Goal: Task Accomplishment & Management: Manage account settings

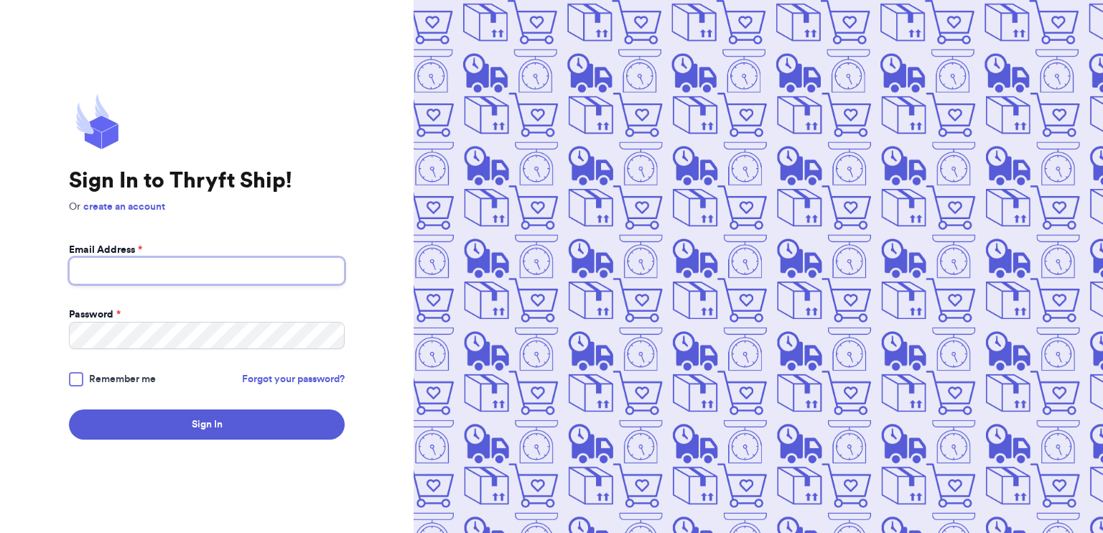
click at [258, 261] on input "Email Address *" at bounding box center [207, 270] width 276 height 27
type input "[EMAIL_ADDRESS][DOMAIN_NAME]"
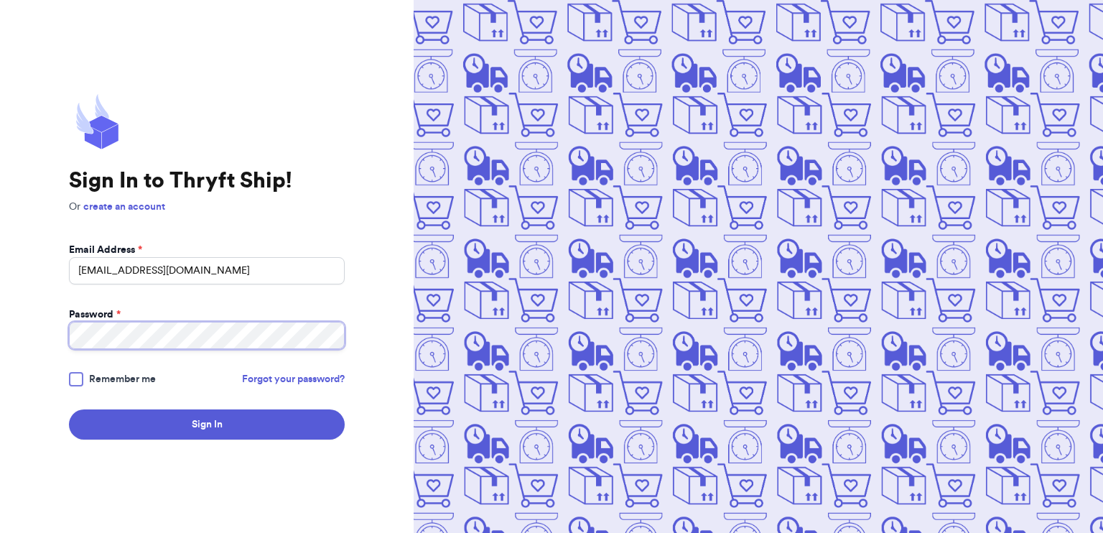
click at [69, 409] on button "Sign In" at bounding box center [207, 424] width 276 height 30
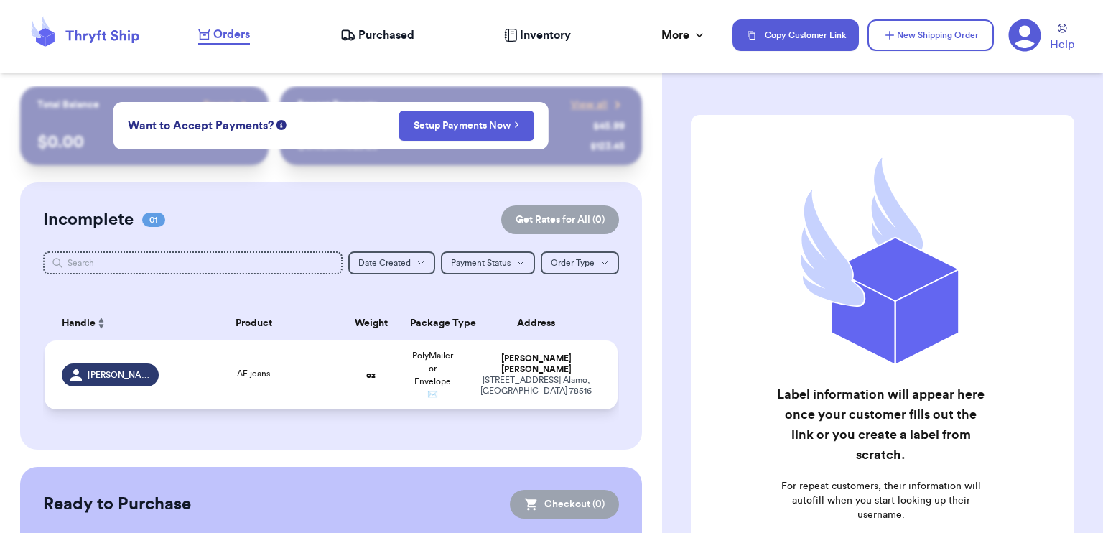
click at [275, 390] on td "AE jeans" at bounding box center [253, 374] width 172 height 69
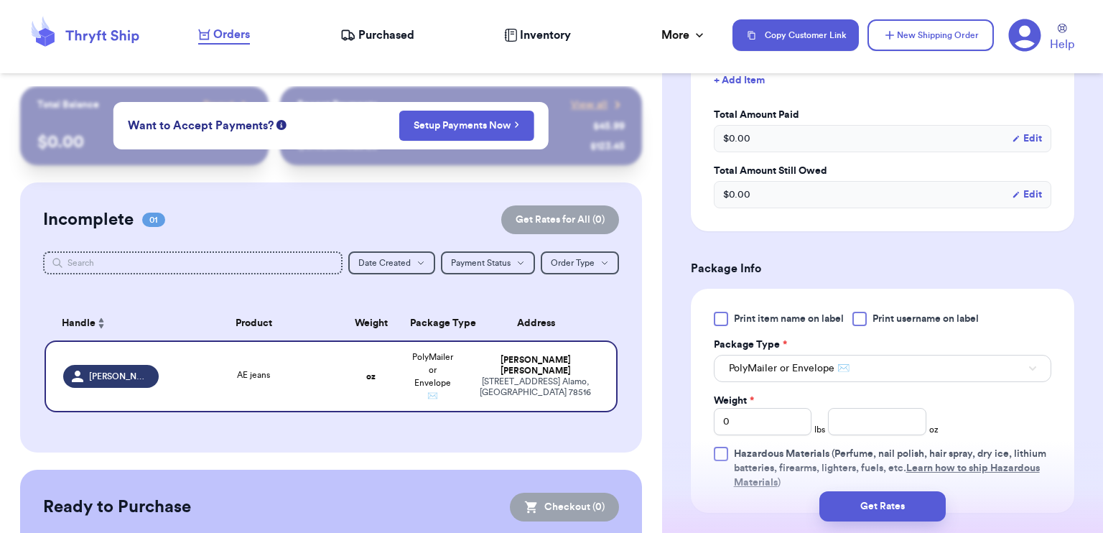
scroll to position [215, 0]
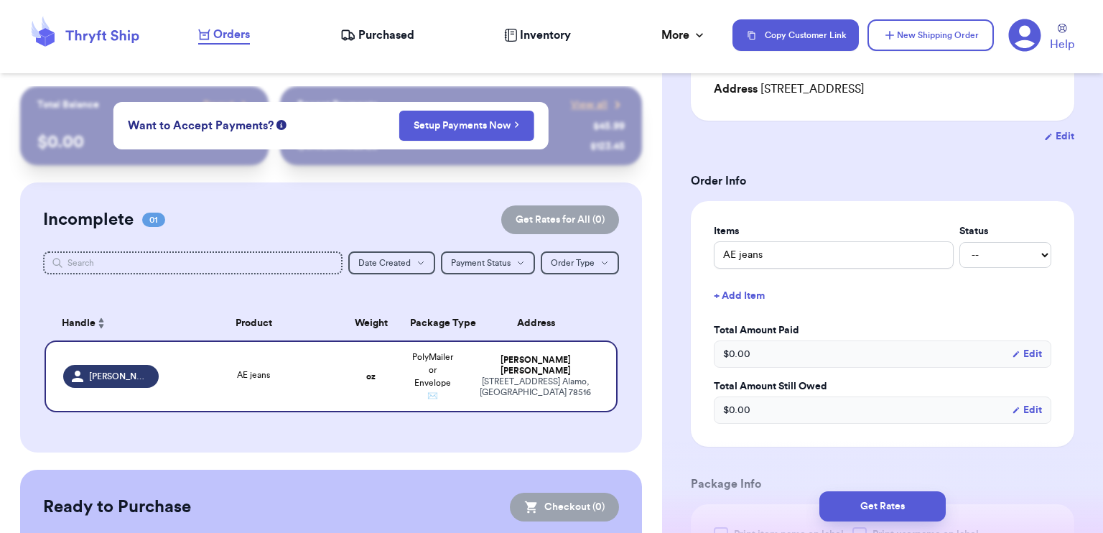
click at [1018, 354] on button "Edit" at bounding box center [1026, 354] width 30 height 14
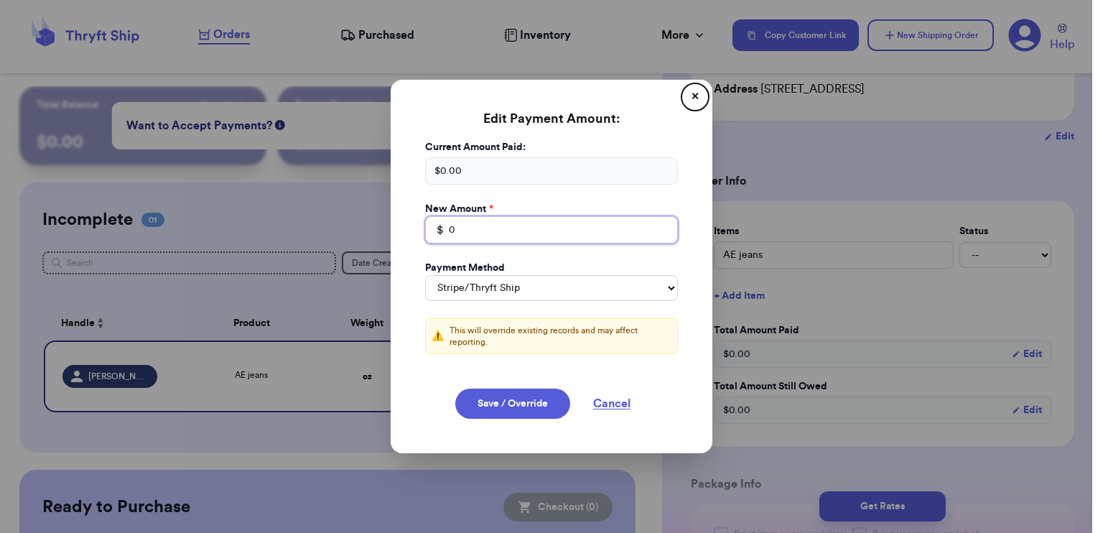
click at [485, 226] on input "0" at bounding box center [551, 229] width 253 height 27
type input "19"
click at [563, 286] on select "Stripe/Thryft Ship Venmo Cash App PayPal Zelle Cash Other" at bounding box center [551, 288] width 253 height 26
select select "venmo"
click at [425, 275] on select "Stripe/Thryft Ship Venmo Cash App PayPal Zelle Cash Other" at bounding box center [551, 288] width 253 height 26
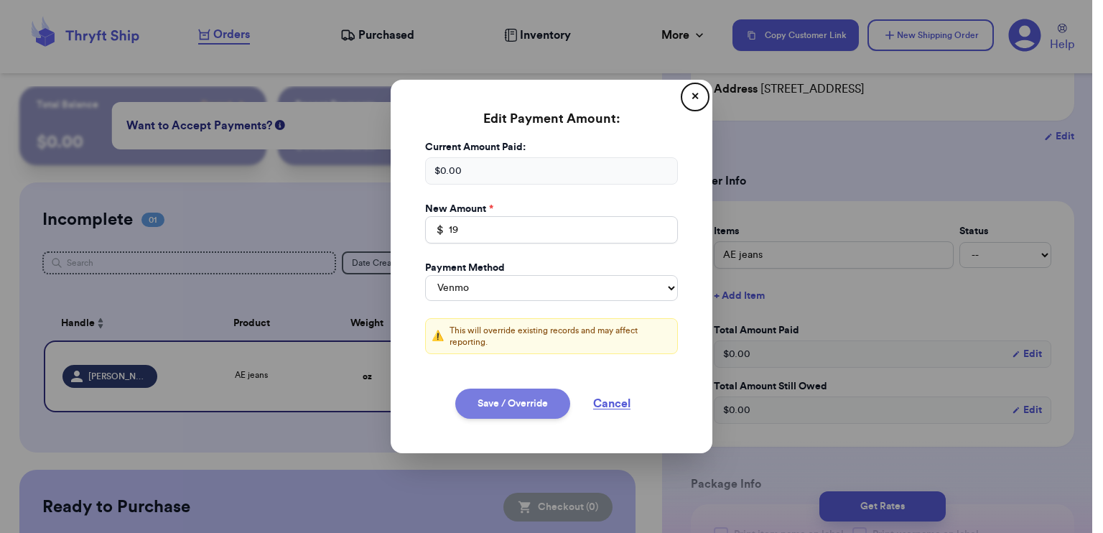
click at [503, 399] on button "Save / Override" at bounding box center [512, 403] width 115 height 30
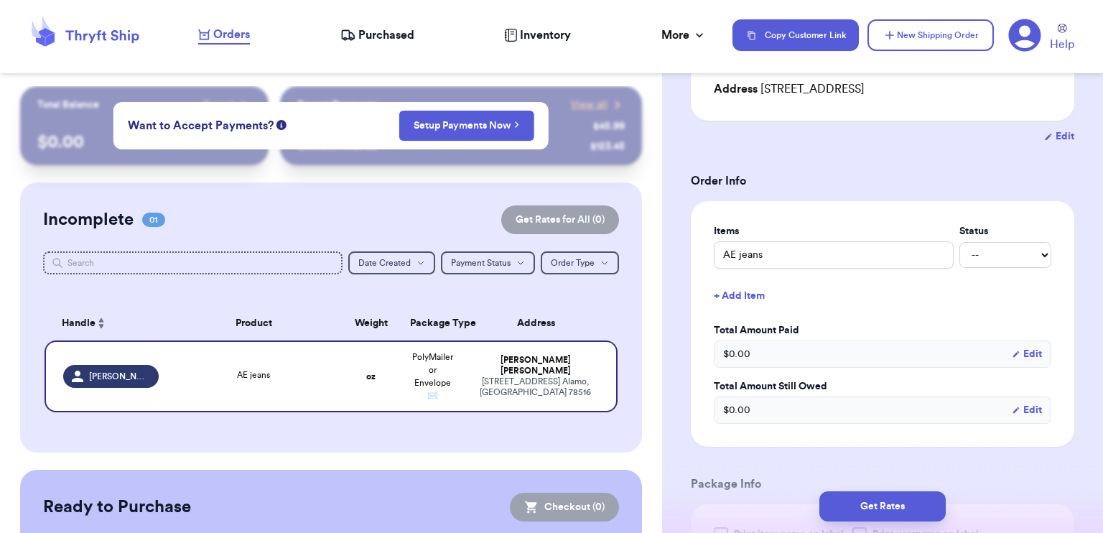
type input "19"
select select "venmo"
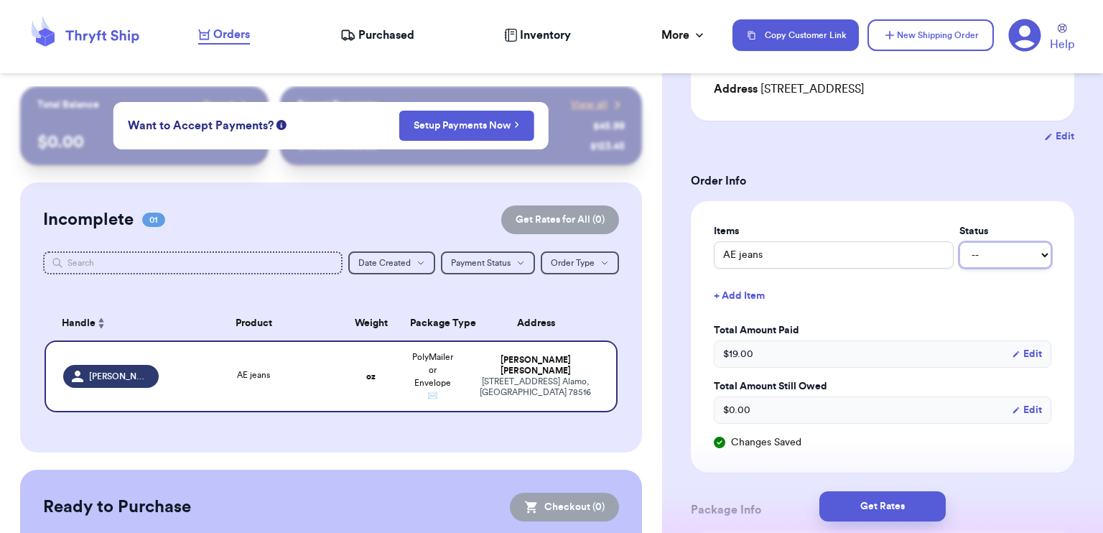
click at [989, 254] on select "-- Paid Owes" at bounding box center [1005, 255] width 92 height 26
select select "paid"
click at [959, 242] on select "-- Paid Owes" at bounding box center [1005, 255] width 92 height 26
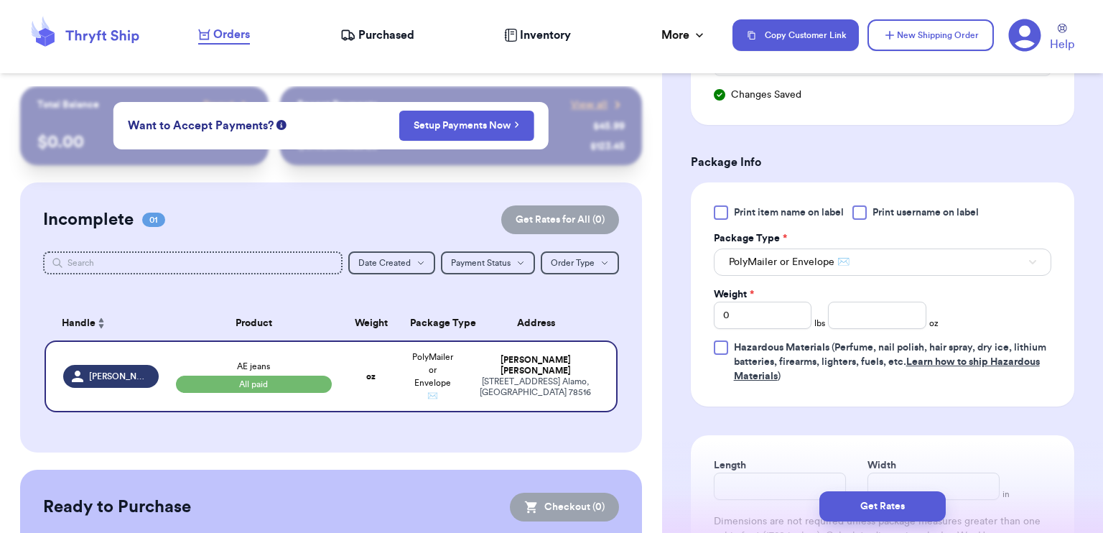
scroll to position [646, 0]
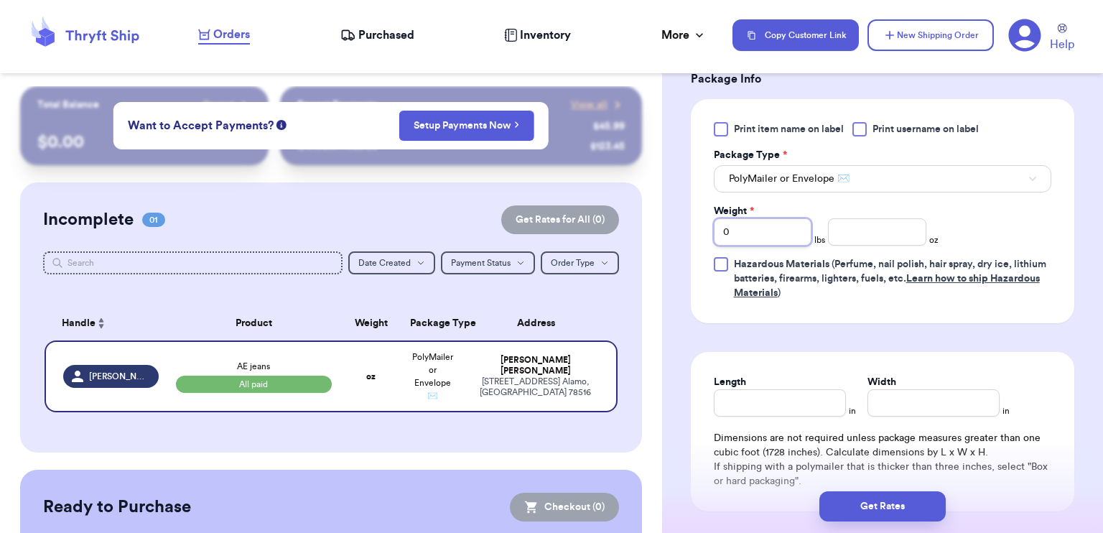
click at [747, 229] on input "0" at bounding box center [763, 231] width 98 height 27
type input "01"
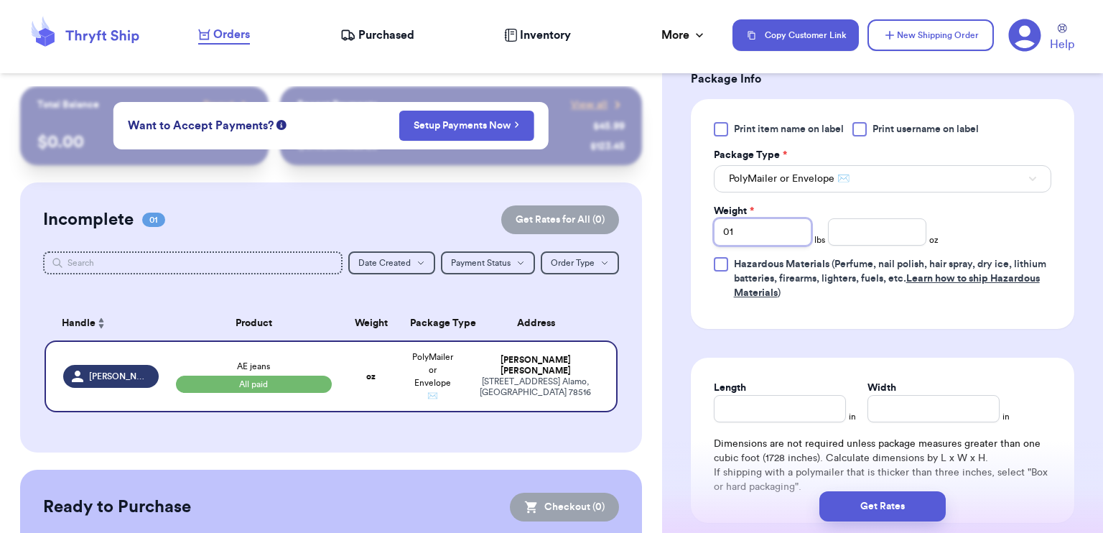
type input "0"
type input "1"
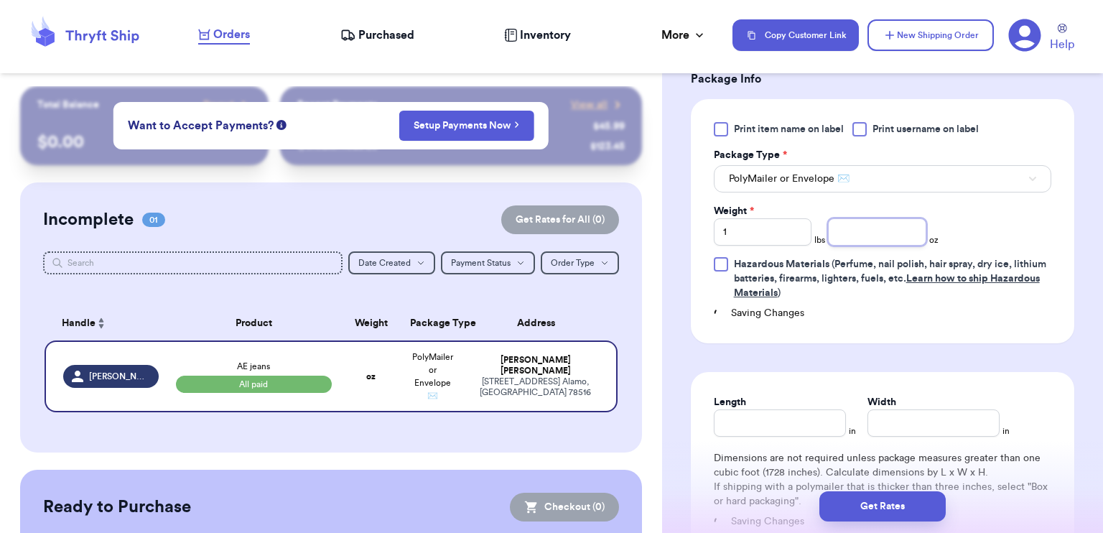
click at [866, 239] on input "number" at bounding box center [877, 231] width 98 height 27
type input "1.1"
click at [780, 417] on input "Length" at bounding box center [780, 422] width 132 height 27
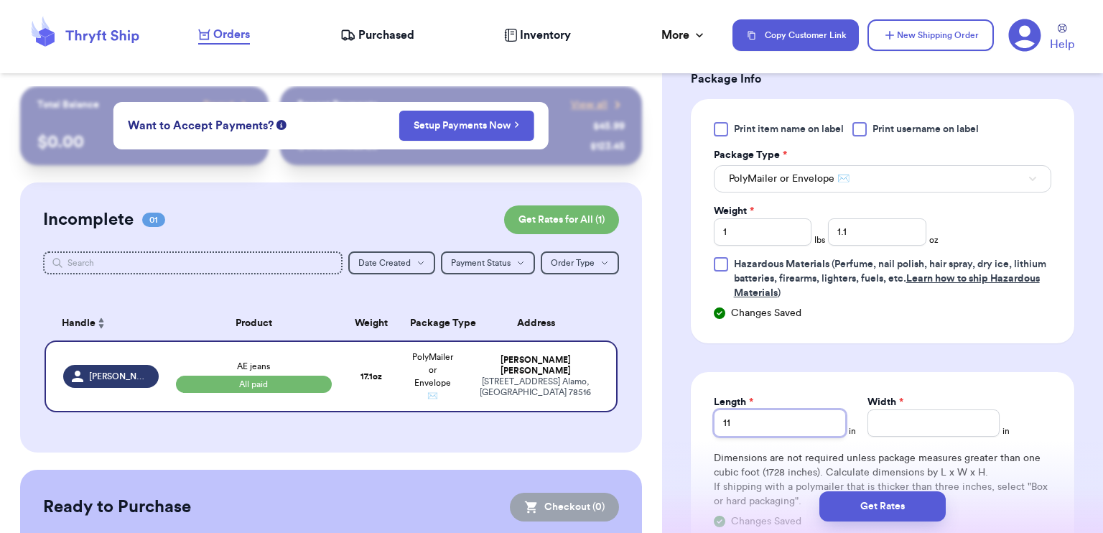
type input "11"
click at [868, 423] on input "Width *" at bounding box center [933, 422] width 132 height 27
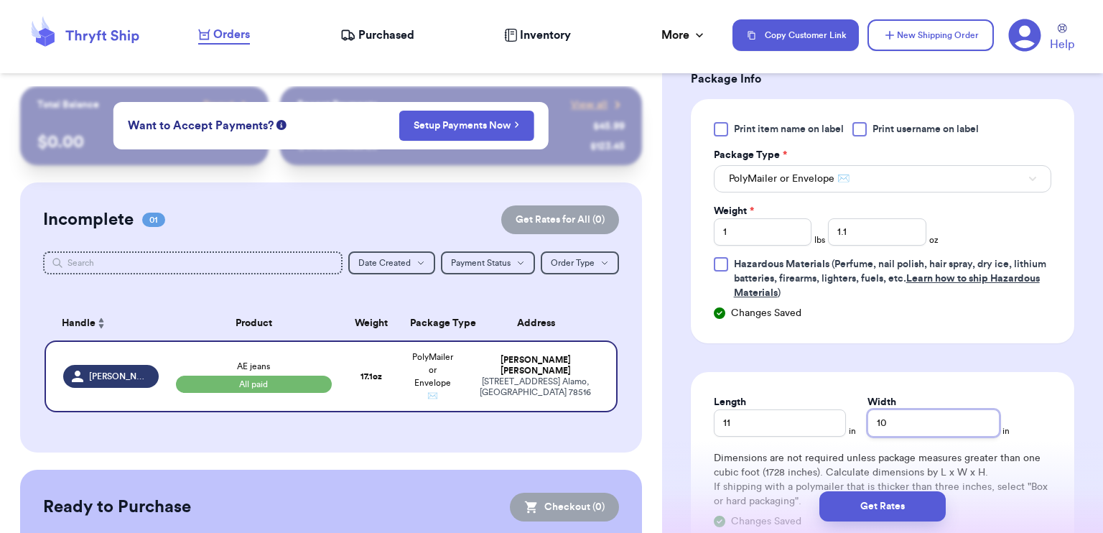
type input "10"
click at [1017, 395] on div "Length 11 in Width 10 in" at bounding box center [882, 416] width 337 height 42
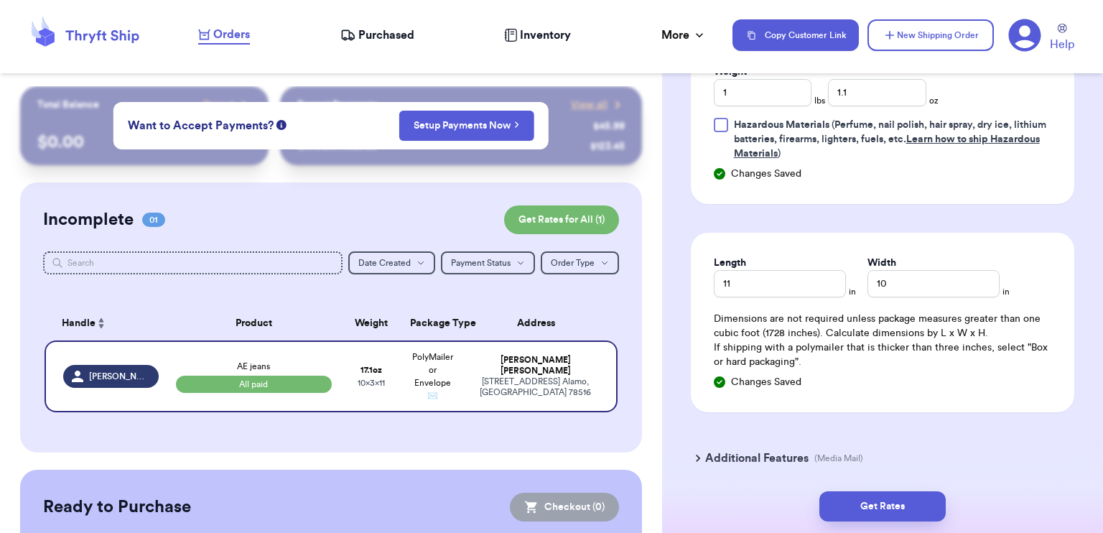
scroll to position [836, 0]
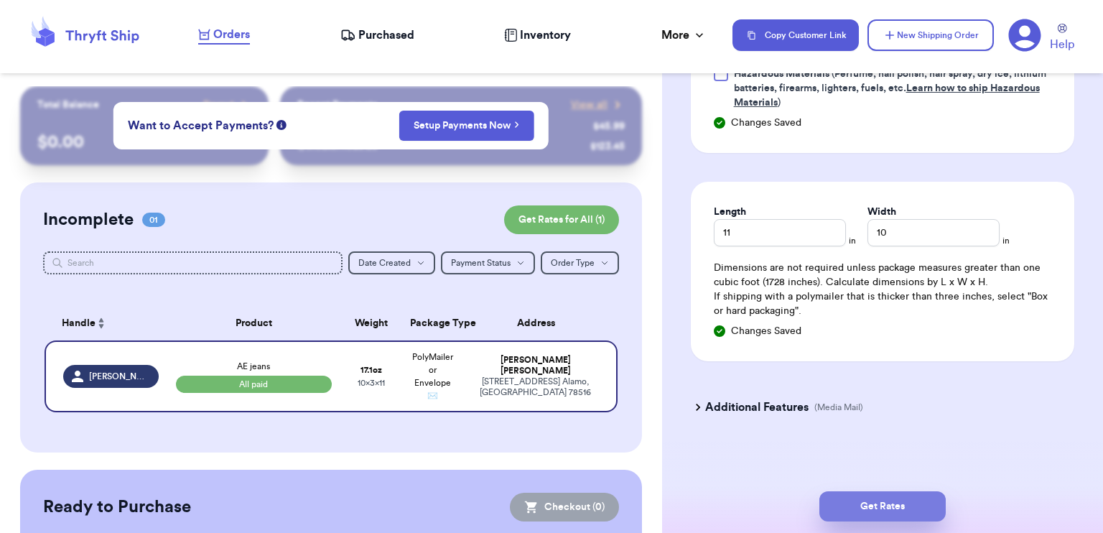
click at [871, 495] on button "Get Rates" at bounding box center [882, 506] width 126 height 30
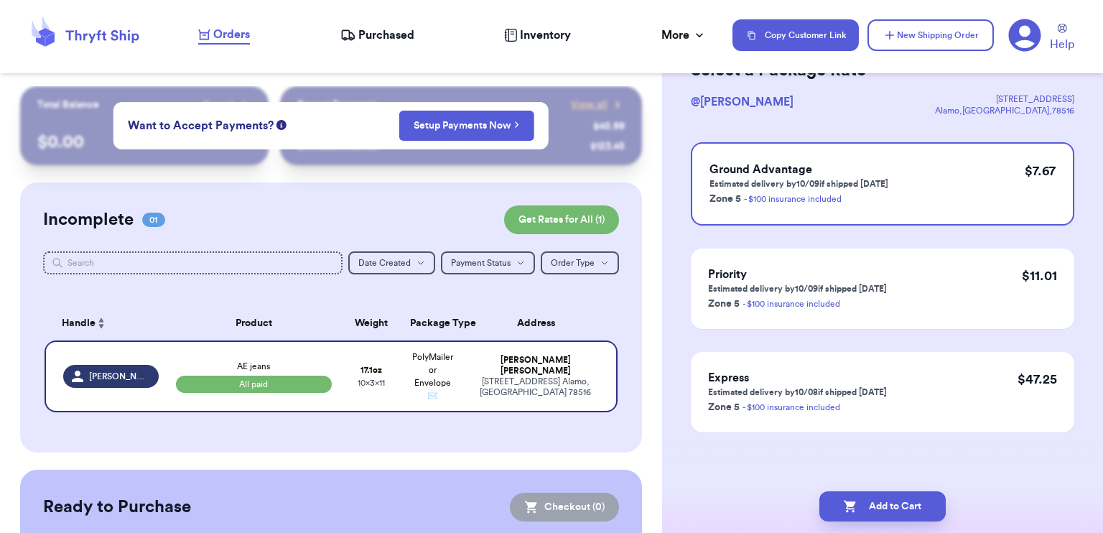
scroll to position [0, 0]
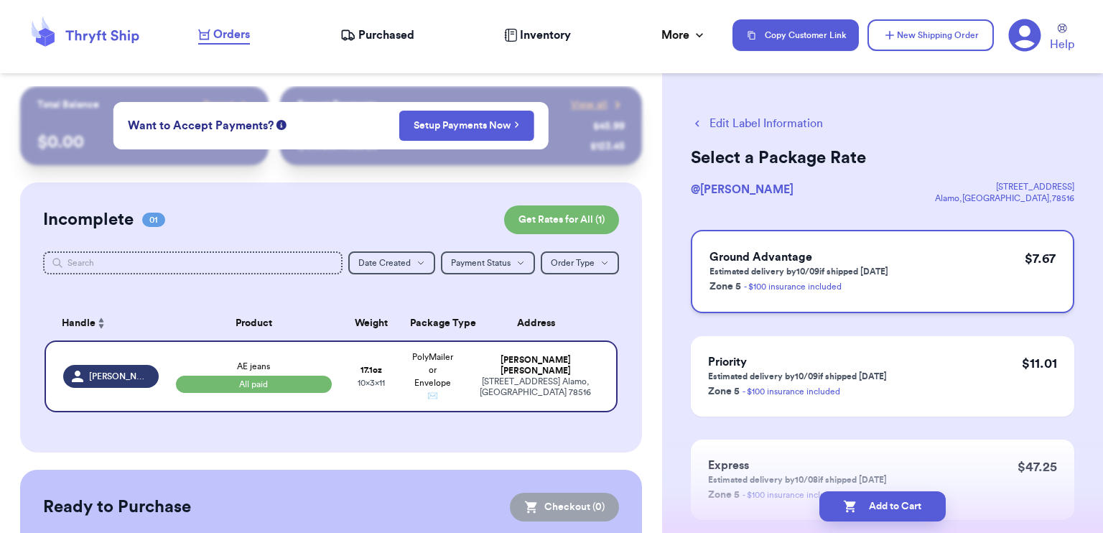
click at [918, 261] on div "Ground Advantage Estimated delivery by 10/09 if shipped [DATE] Zone 5 - $100 in…" at bounding box center [882, 271] width 383 height 83
click at [916, 501] on button "Add to Cart" at bounding box center [882, 506] width 126 height 30
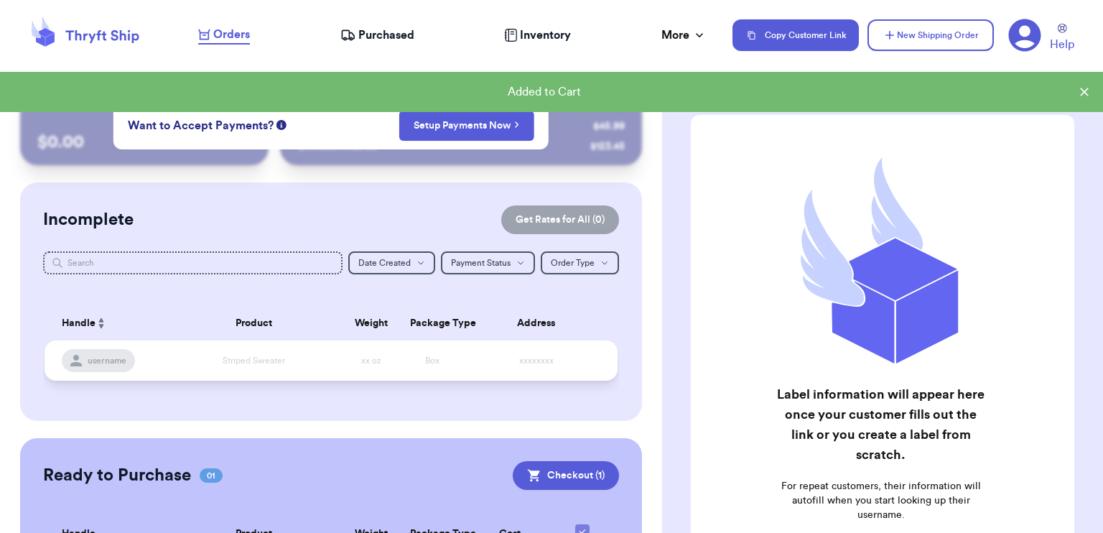
scroll to position [146, 0]
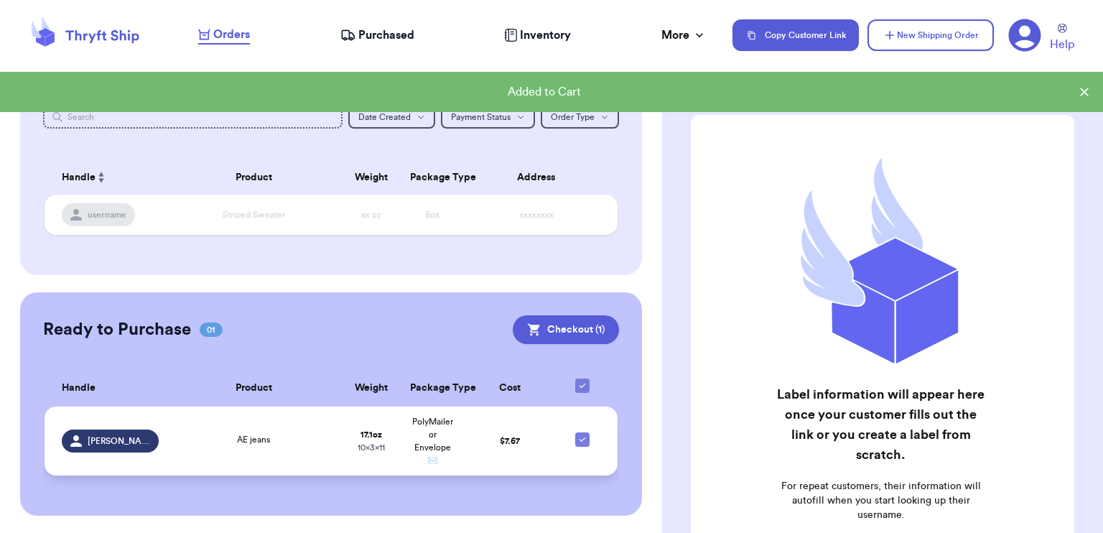
click at [332, 446] on td "AE jeans" at bounding box center [253, 440] width 172 height 69
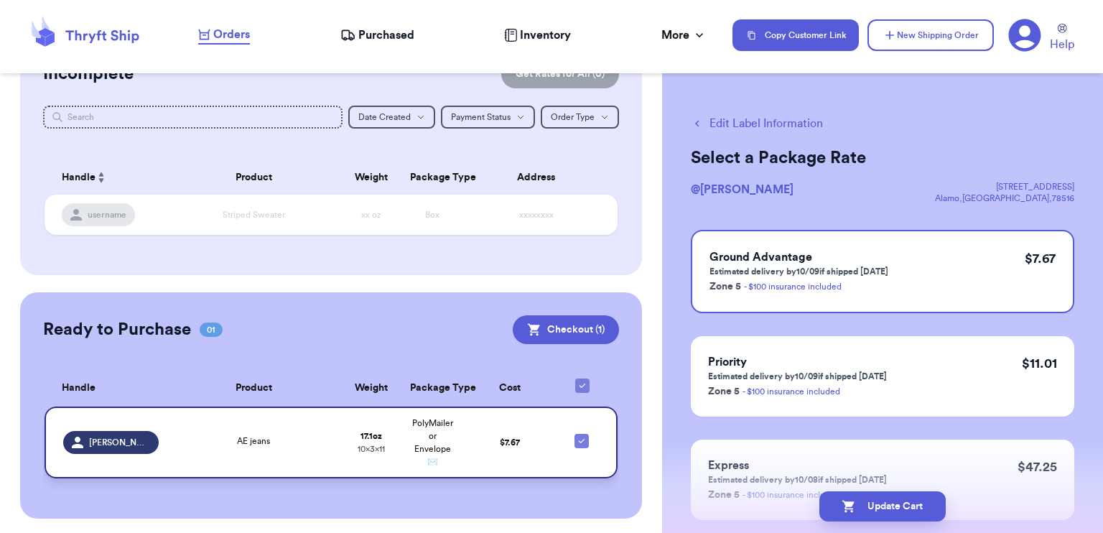
click at [287, 453] on td "AE jeans" at bounding box center [253, 442] width 172 height 72
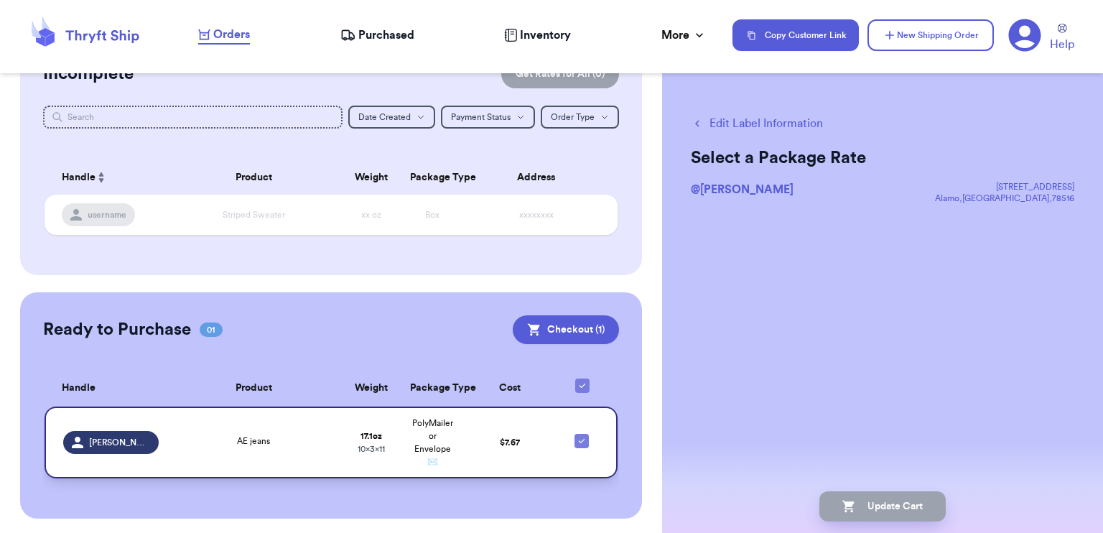
click at [291, 452] on td "AE jeans" at bounding box center [253, 442] width 172 height 72
click at [383, 455] on td "17.1 oz 10 x 3 x 11" at bounding box center [371, 442] width 62 height 72
click at [331, 313] on div "Ready to Purchase 01 Checkout ( 1 ) Checkout ( 1 ) Handle Product Weight Packag…" at bounding box center [331, 405] width 622 height 226
click at [360, 428] on td "17.1 oz 10 x 3 x 11" at bounding box center [371, 442] width 62 height 72
click at [330, 421] on td "AE jeans" at bounding box center [253, 442] width 172 height 72
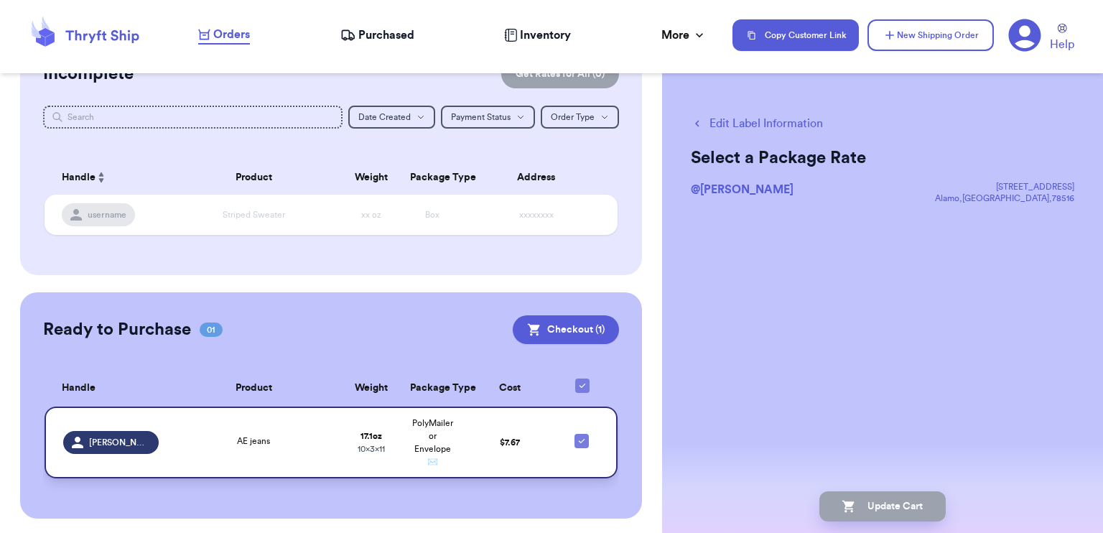
click at [374, 431] on strong "17.1 oz" at bounding box center [371, 435] width 22 height 9
click at [405, 430] on td "PolyMailer or Envelope ✉️" at bounding box center [432, 442] width 62 height 72
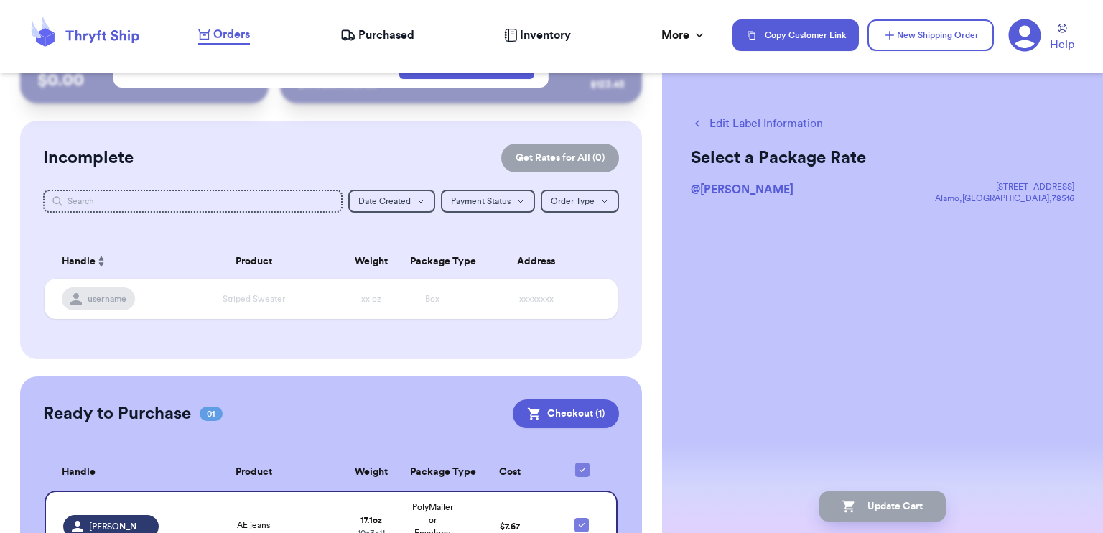
scroll to position [148, 0]
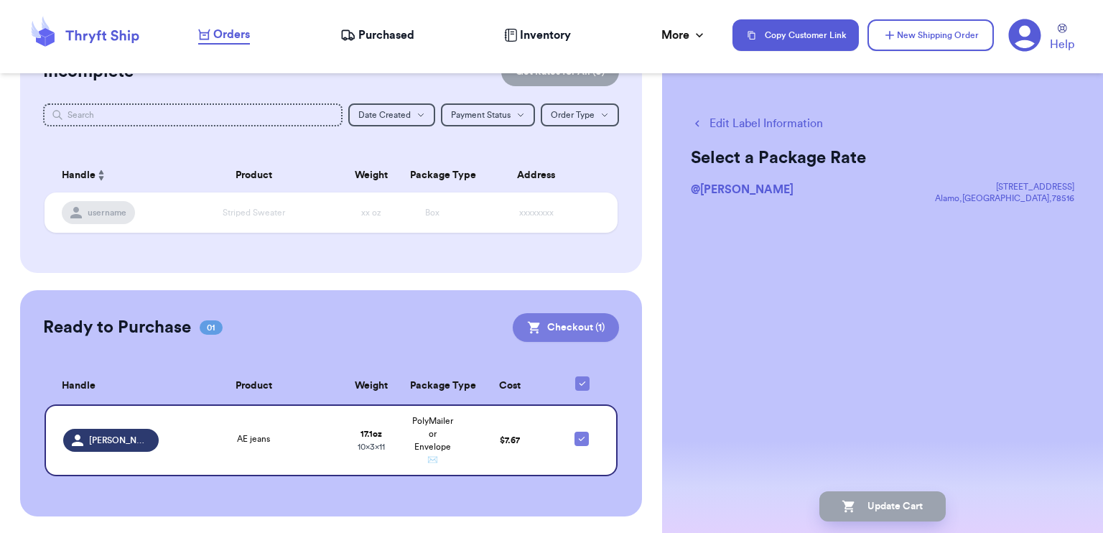
click at [554, 319] on button "Checkout ( 1 )" at bounding box center [566, 327] width 106 height 29
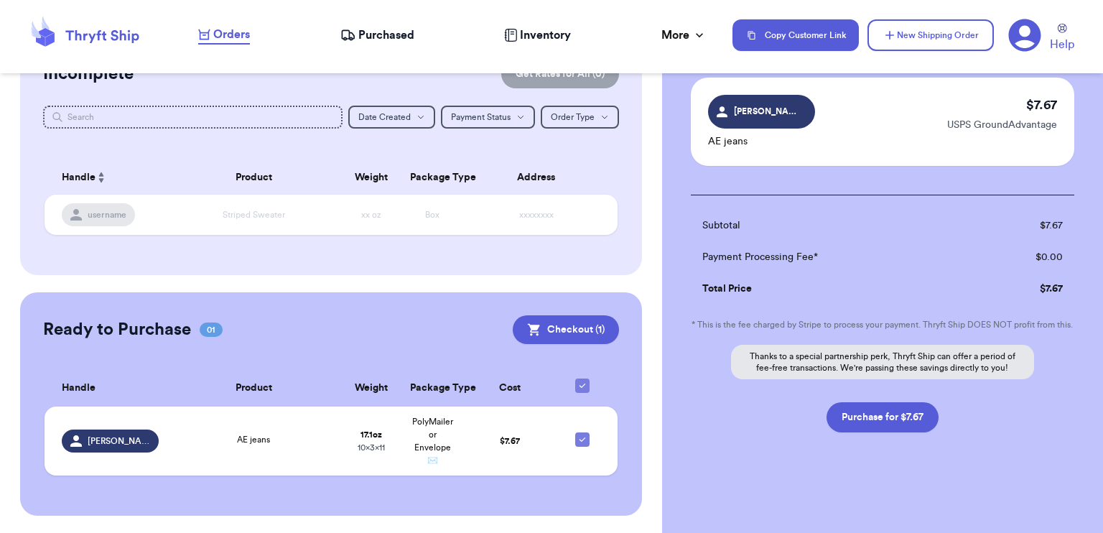
scroll to position [112, 0]
click at [882, 423] on button "Purchase for $7.67" at bounding box center [882, 417] width 112 height 30
checkbox input "false"
checkbox input "true"
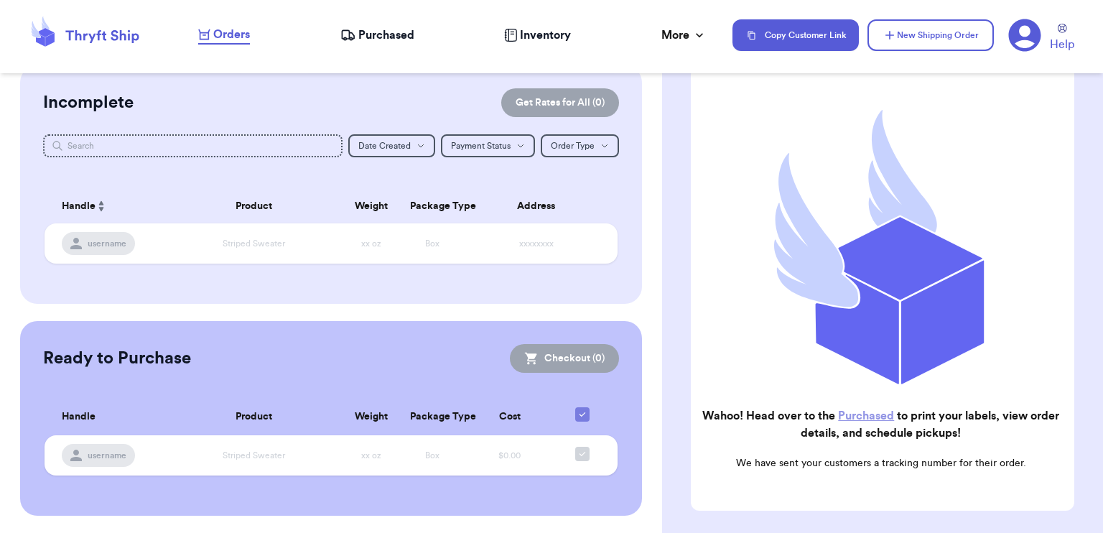
scroll to position [117, 0]
click at [857, 410] on link "Purchased" at bounding box center [866, 415] width 56 height 11
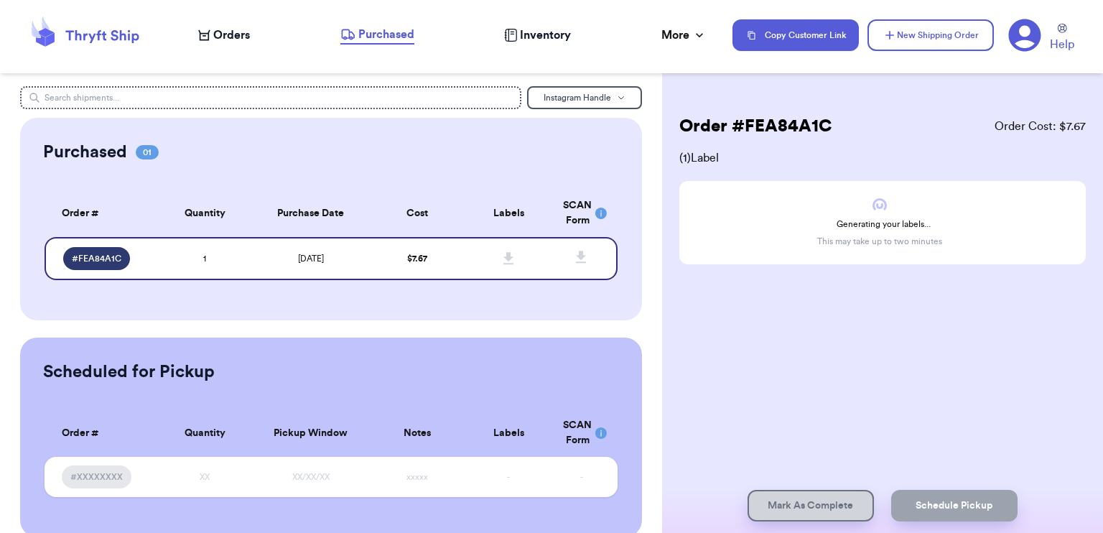
click at [540, 37] on span "Inventory" at bounding box center [545, 35] width 51 height 17
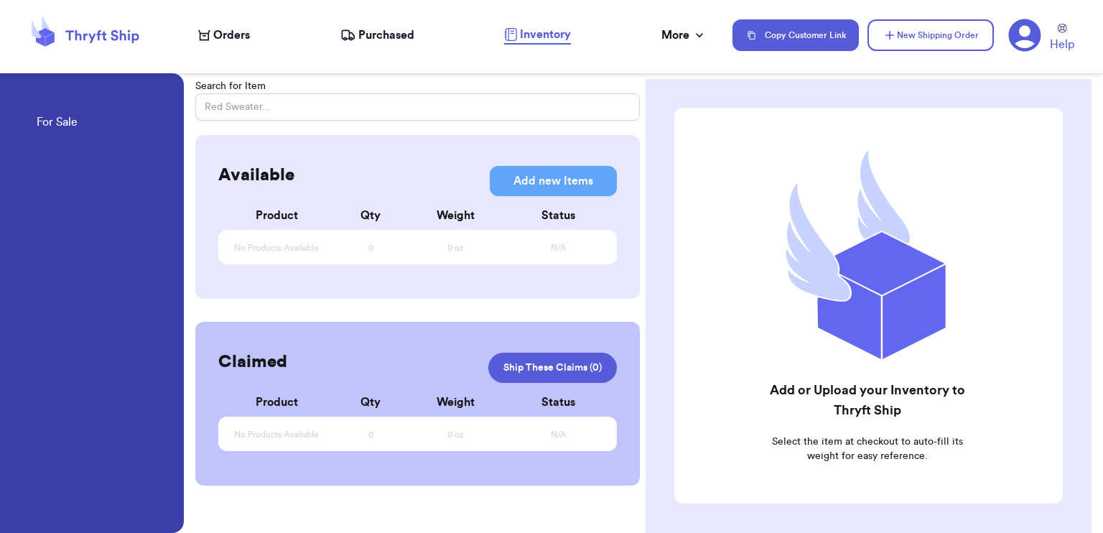
click at [385, 38] on span "Purchased" at bounding box center [386, 35] width 56 height 17
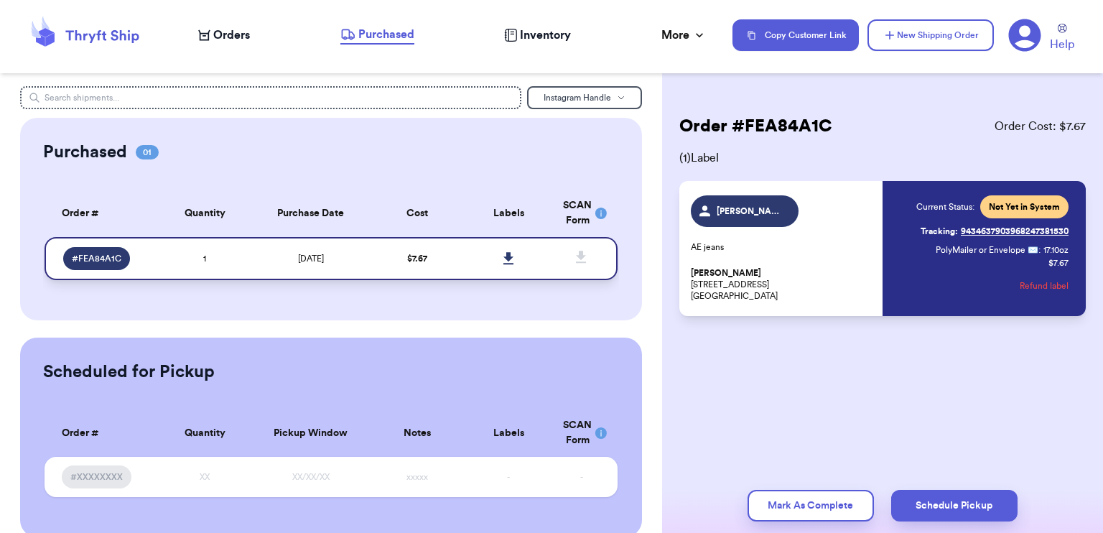
click at [503, 253] on icon at bounding box center [508, 258] width 11 height 13
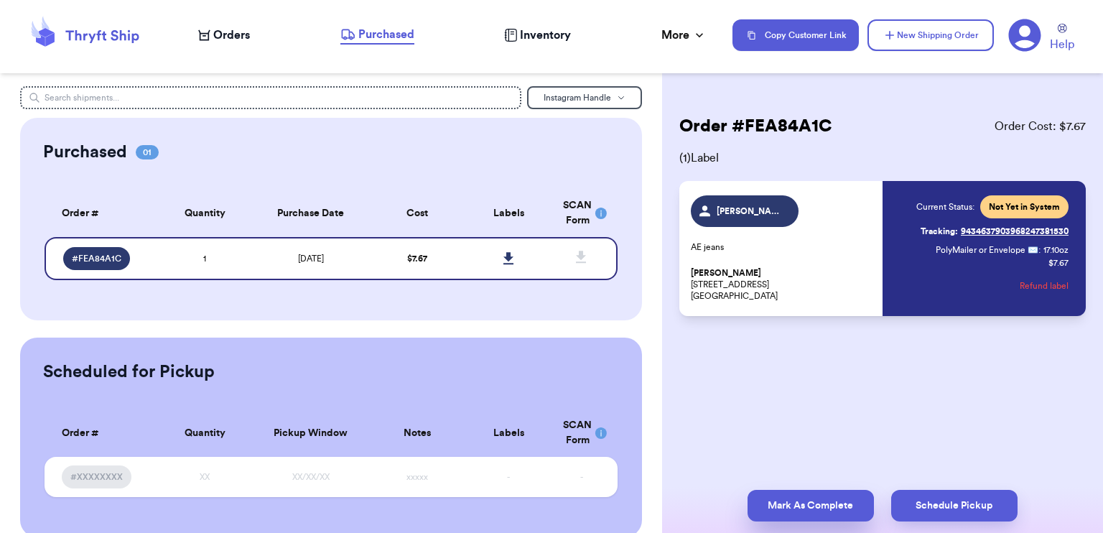
click at [792, 506] on button "Mark As Complete" at bounding box center [810, 506] width 126 height 32
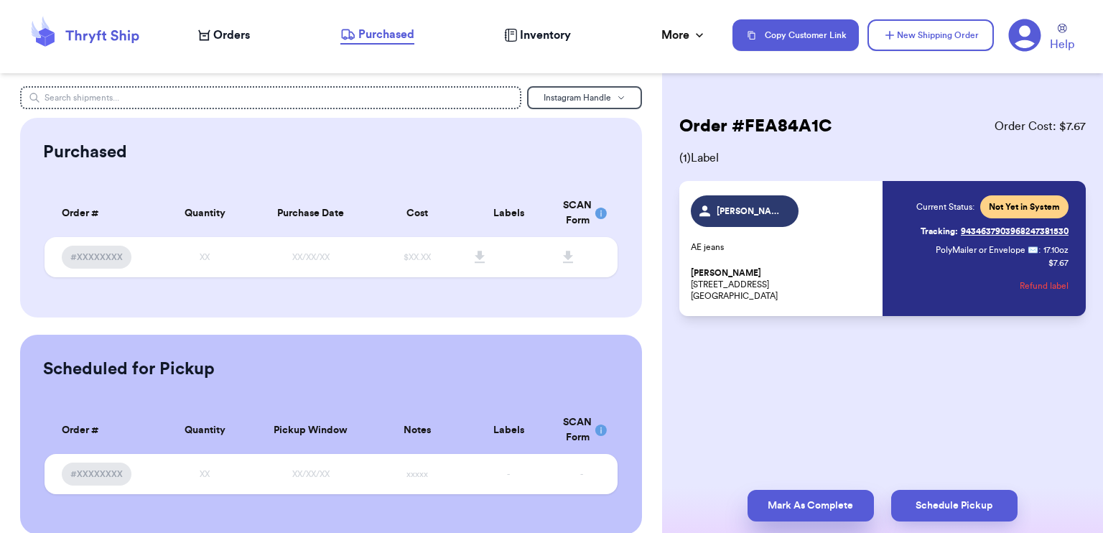
click at [821, 509] on button "Mark As Complete" at bounding box center [810, 506] width 126 height 32
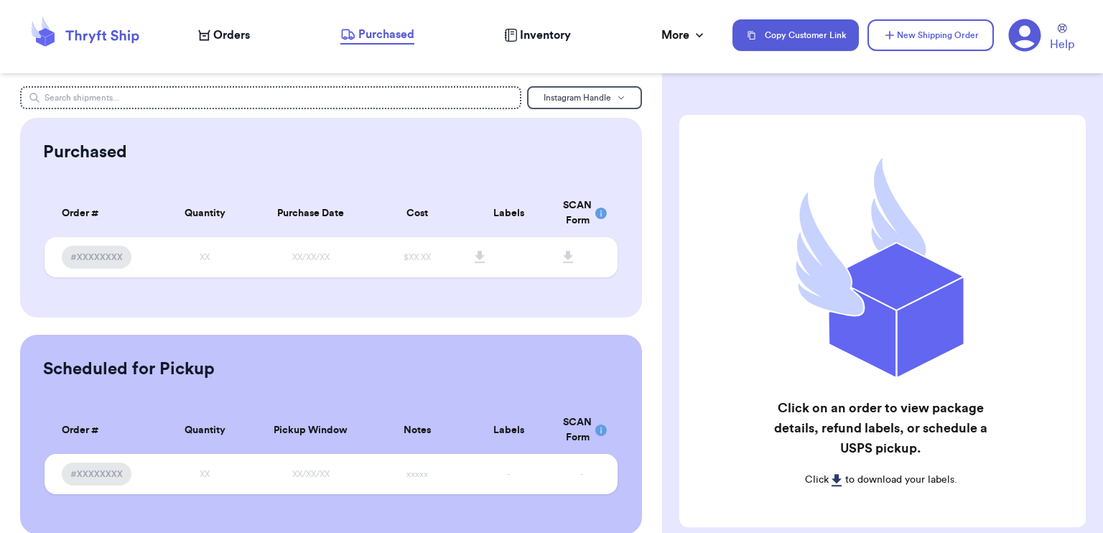
click at [1016, 39] on icon at bounding box center [1025, 35] width 32 height 32
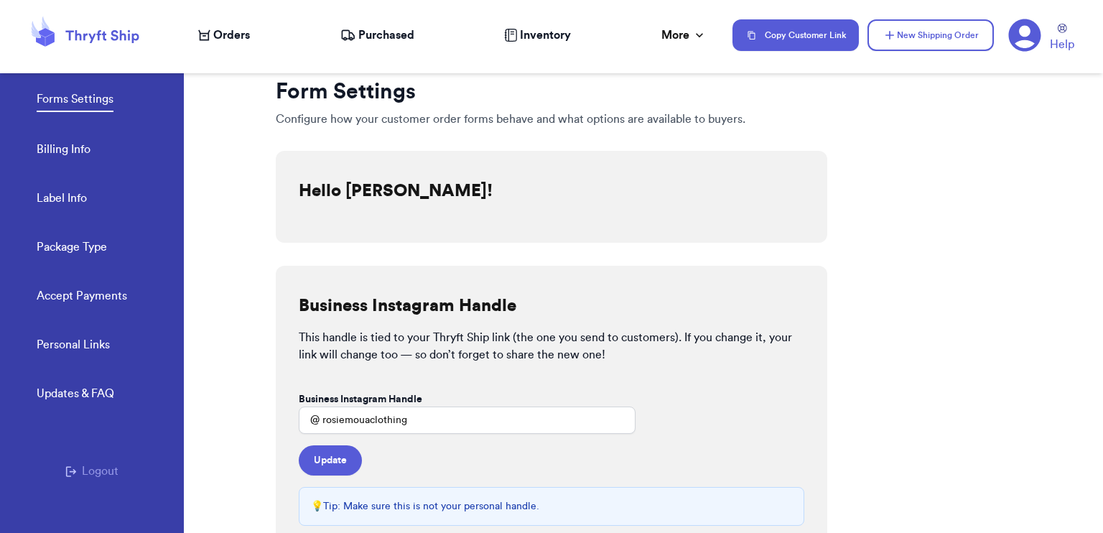
click at [72, 474] on button "Logout" at bounding box center [91, 470] width 53 height 17
